Goal: Task Accomplishment & Management: Use online tool/utility

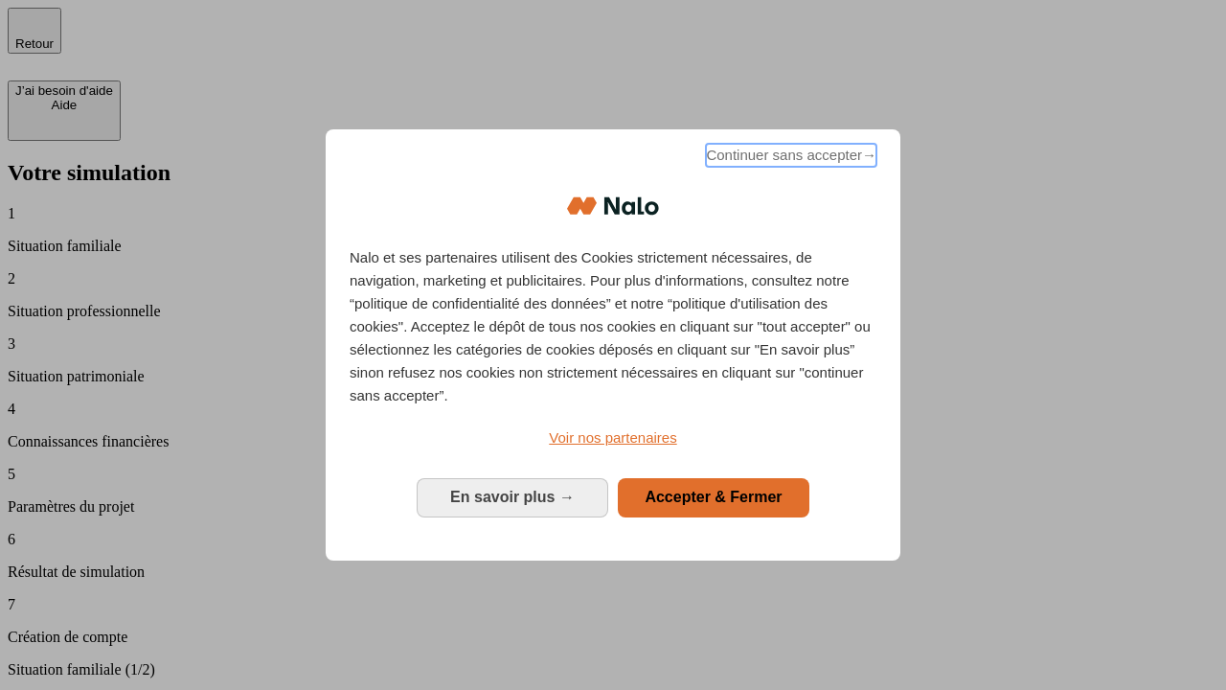
click at [789, 158] on span "Continuer sans accepter →" at bounding box center [791, 155] width 170 height 23
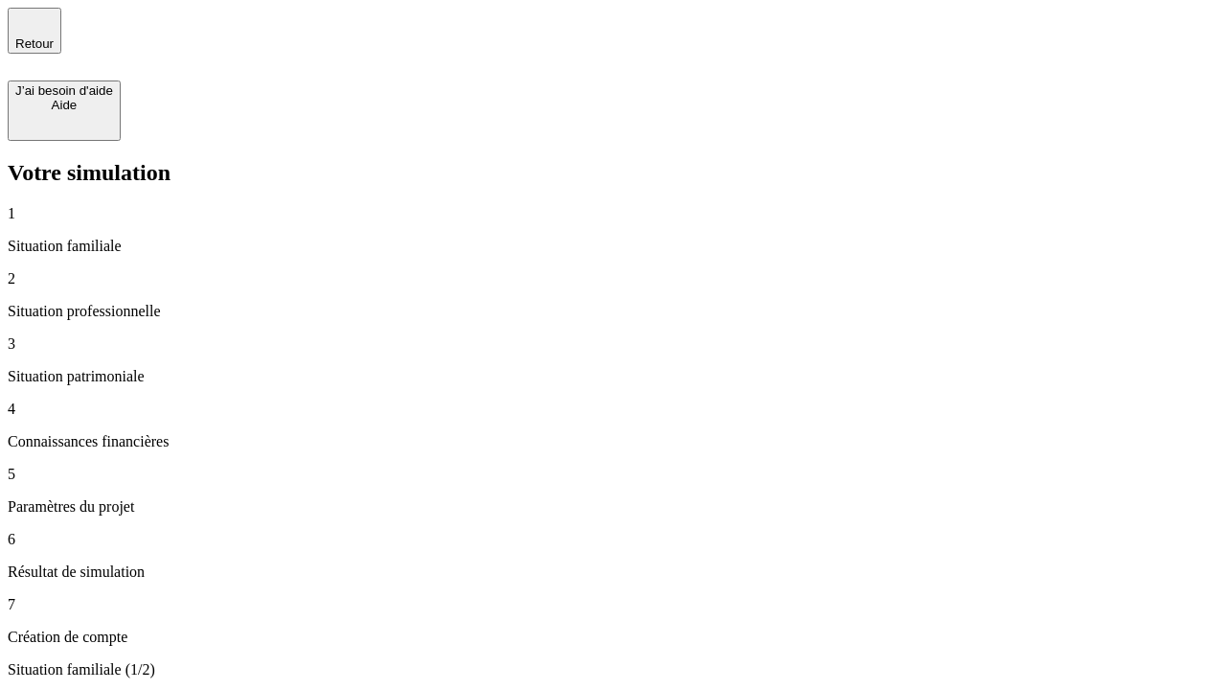
type input "30 000"
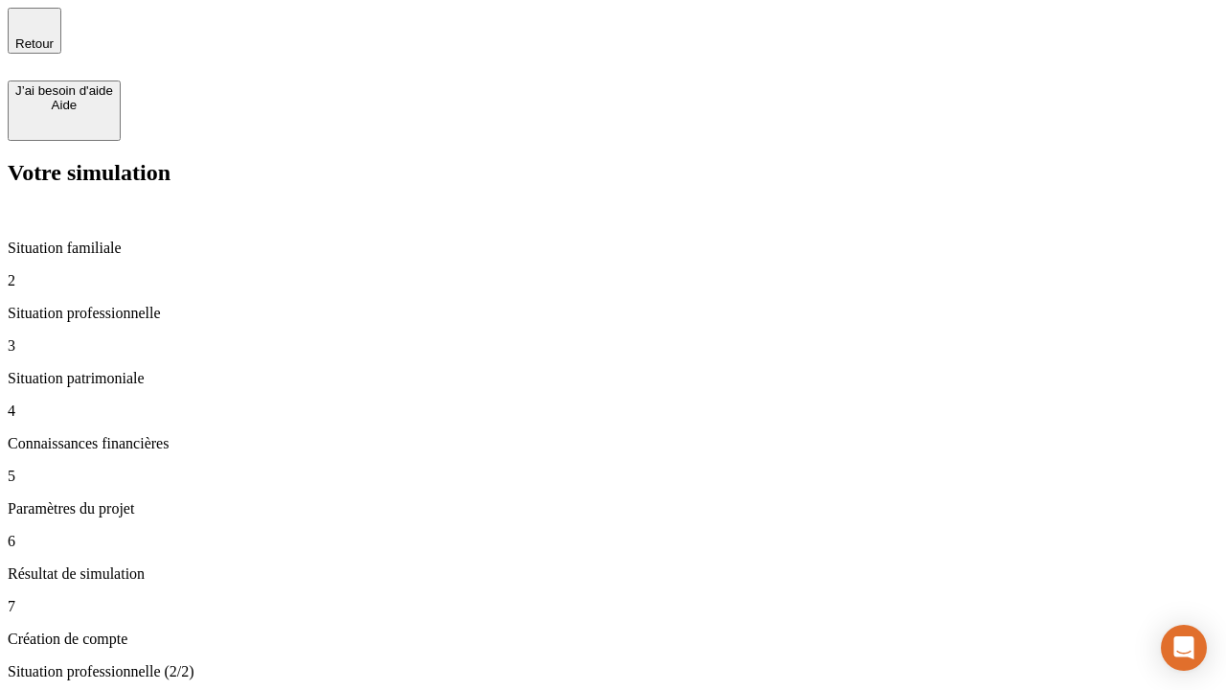
type input "1 000"
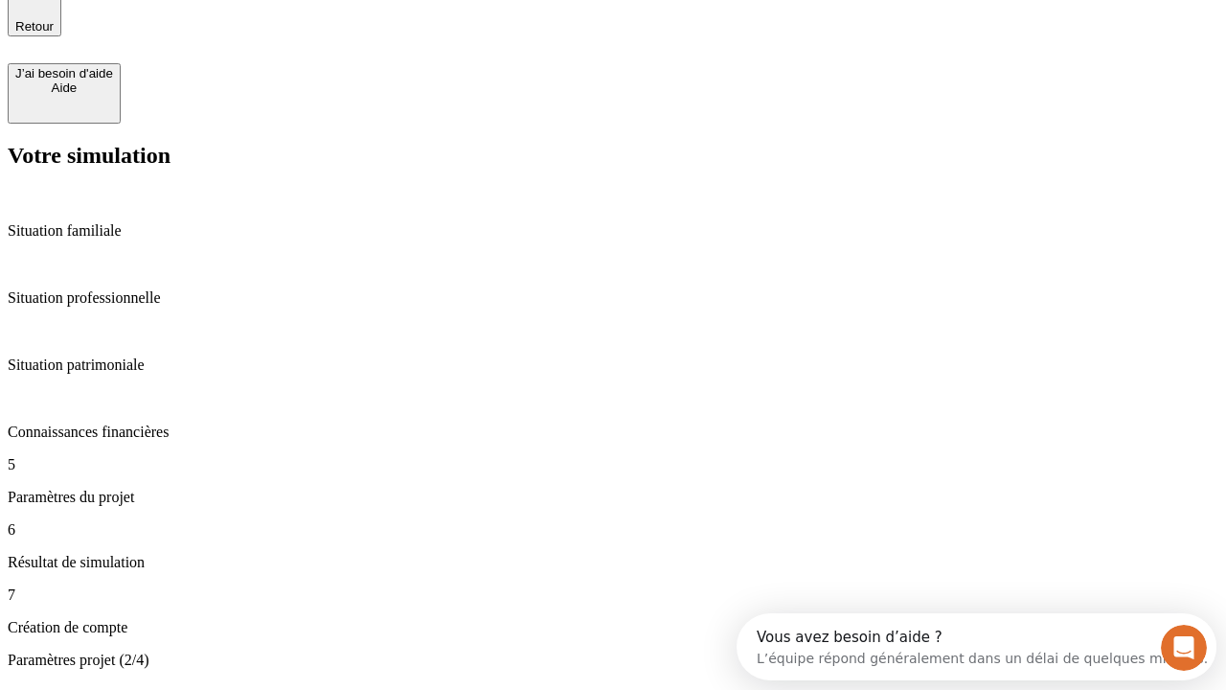
type input "40"
type input "200 000"
type input "640"
